Goal: Information Seeking & Learning: Learn about a topic

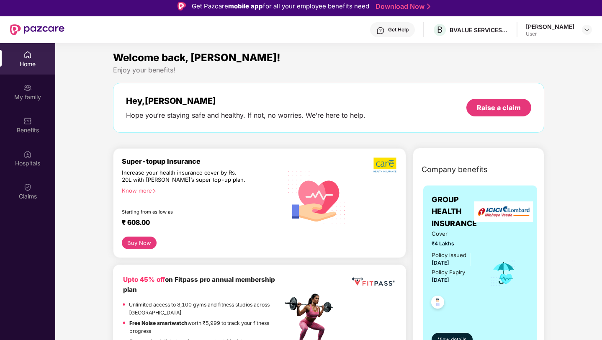
scroll to position [1248, 0]
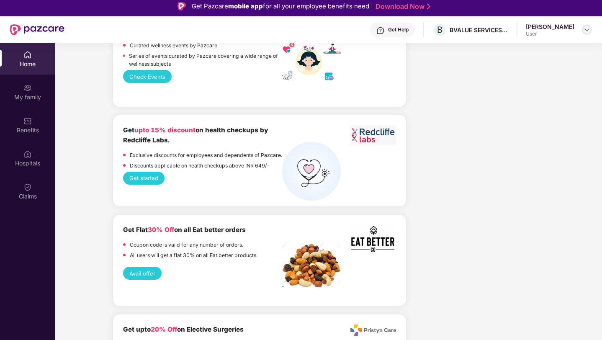
click at [589, 32] on img at bounding box center [587, 29] width 7 height 7
click at [375, 134] on img at bounding box center [373, 134] width 46 height 19
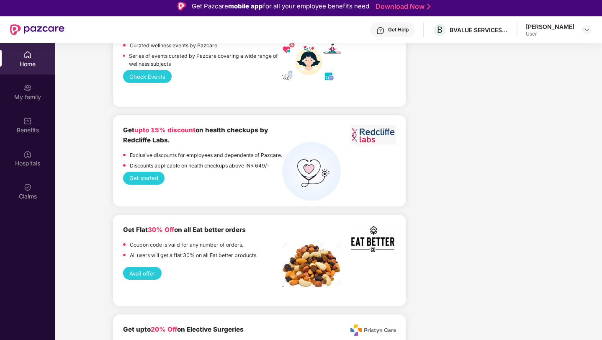
click at [375, 134] on img at bounding box center [373, 134] width 46 height 19
drag, startPoint x: 122, startPoint y: 141, endPoint x: 172, endPoint y: 141, distance: 50.2
click at [172, 141] on div "Get upto 15% discount on health checkups by Redcliffe Labs. Exclusive discounts…" at bounding box center [259, 160] width 293 height 91
copy b "Redcliffe Labs."
